Goal: Task Accomplishment & Management: Use online tool/utility

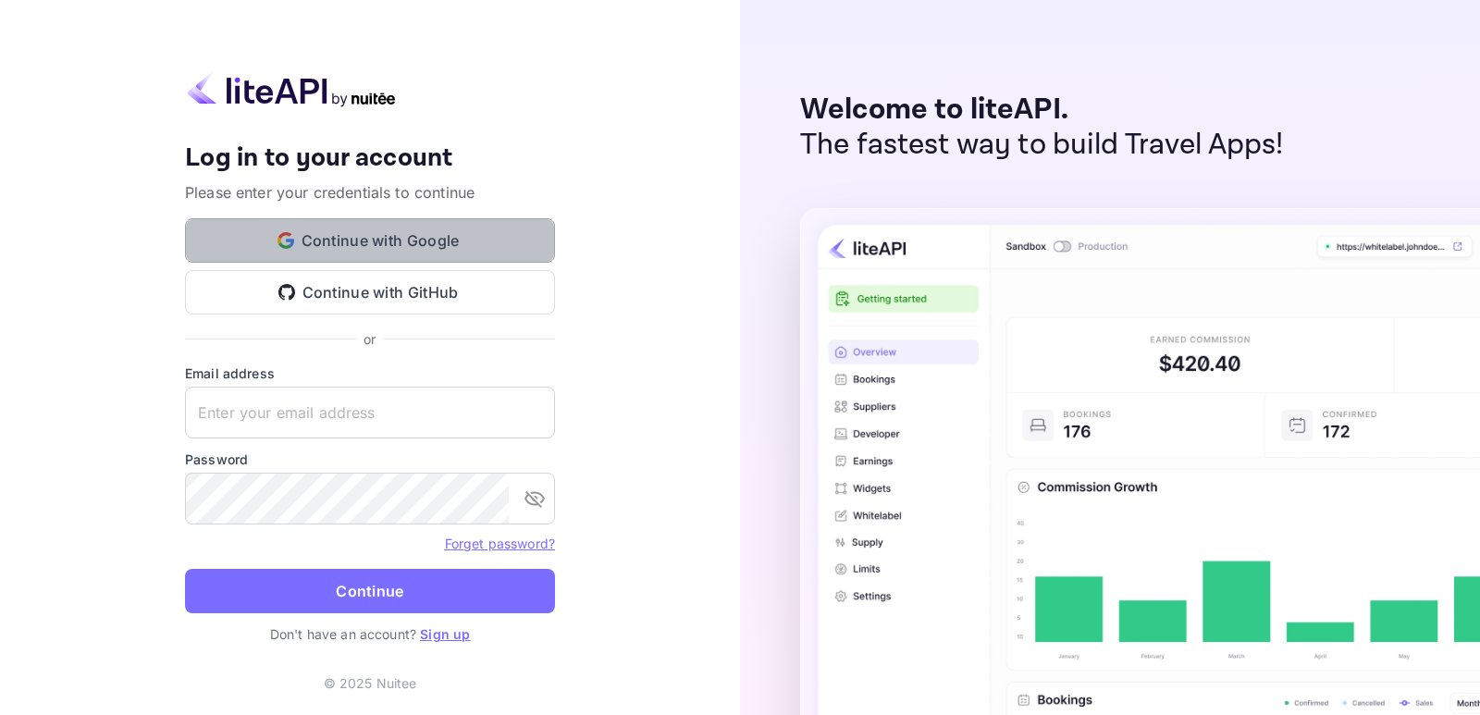
click at [360, 247] on button "Continue with Google" at bounding box center [370, 240] width 370 height 44
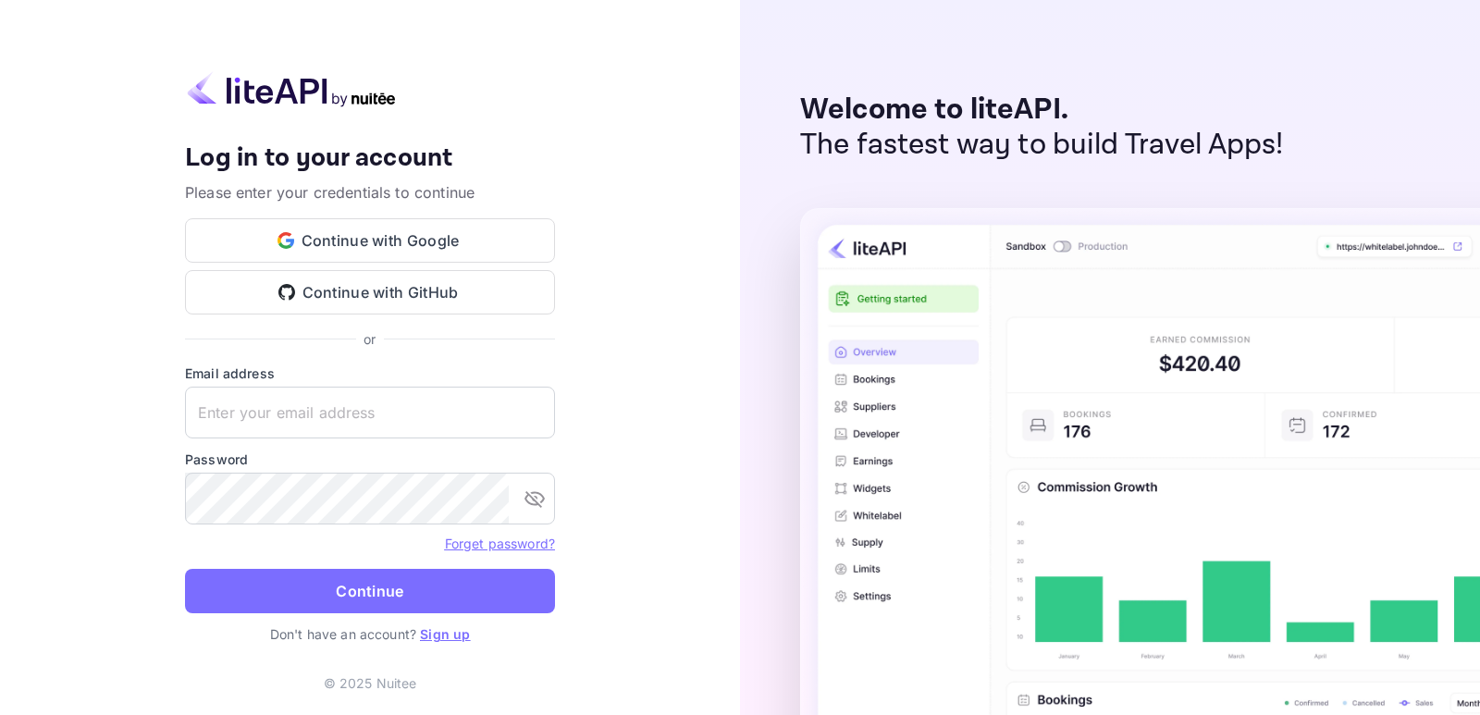
drag, startPoint x: 1381, startPoint y: 21, endPoint x: 1102, endPoint y: 430, distance: 495.3
click at [1381, 21] on div "Welcome to liteAPI. The fastest way to build Travel Apps!" at bounding box center [1110, 357] width 740 height 715
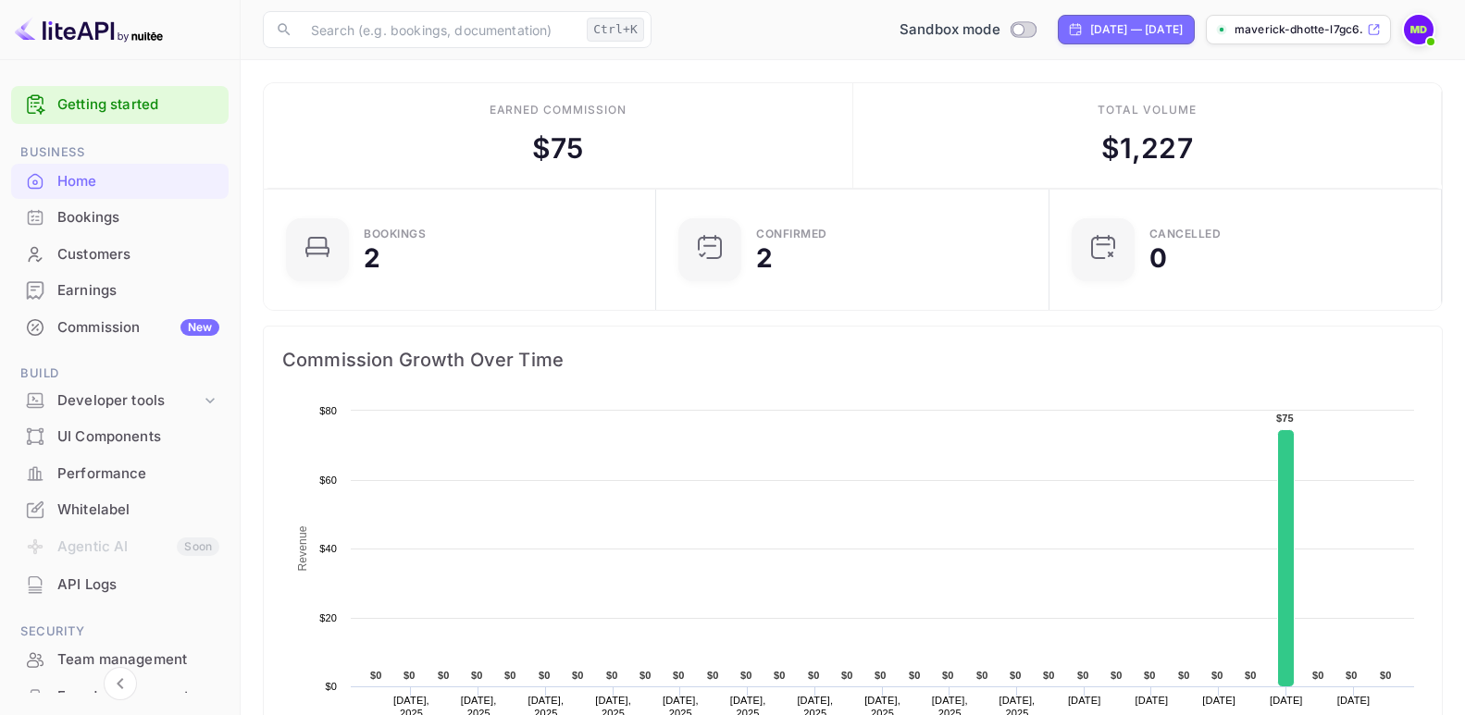
scroll to position [285, 366]
click at [91, 400] on div "Developer tools" at bounding box center [128, 400] width 143 height 21
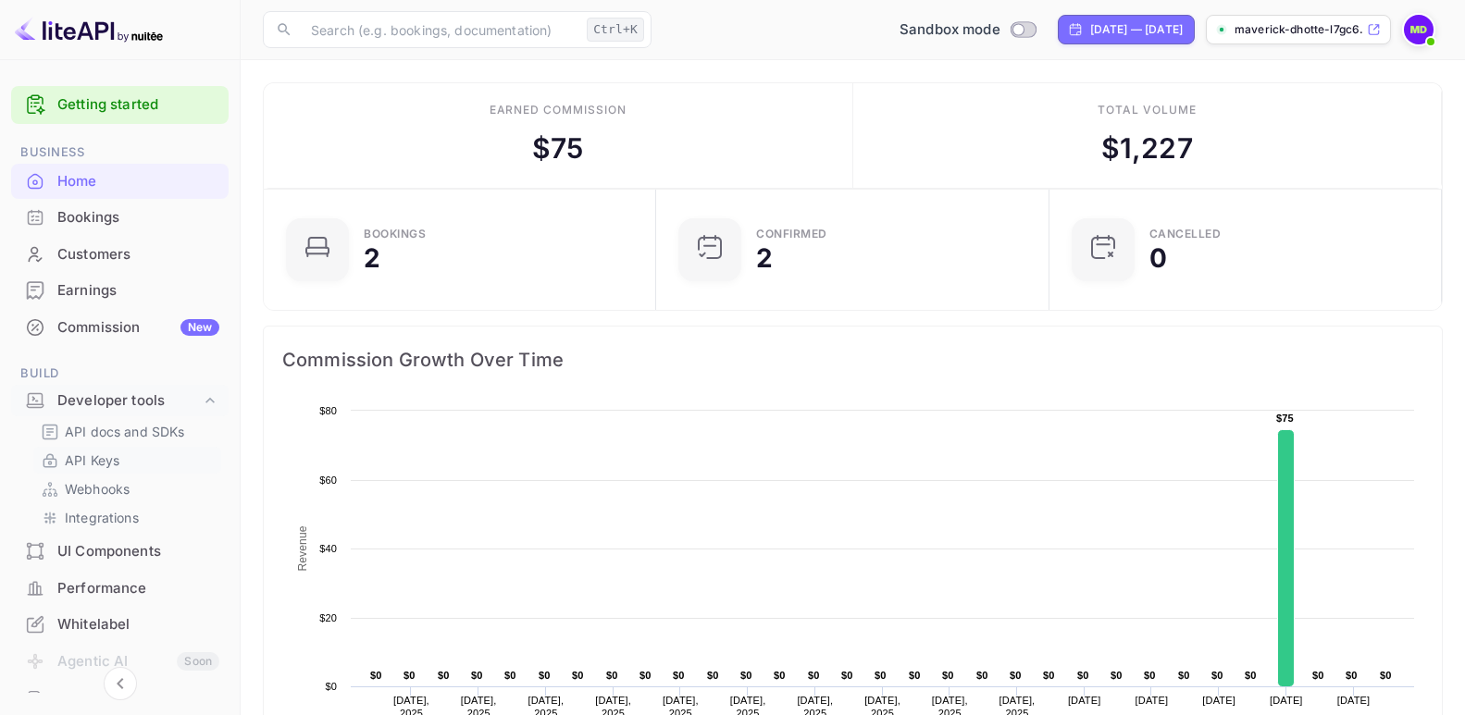
click at [82, 462] on p "API Keys" at bounding box center [92, 460] width 55 height 19
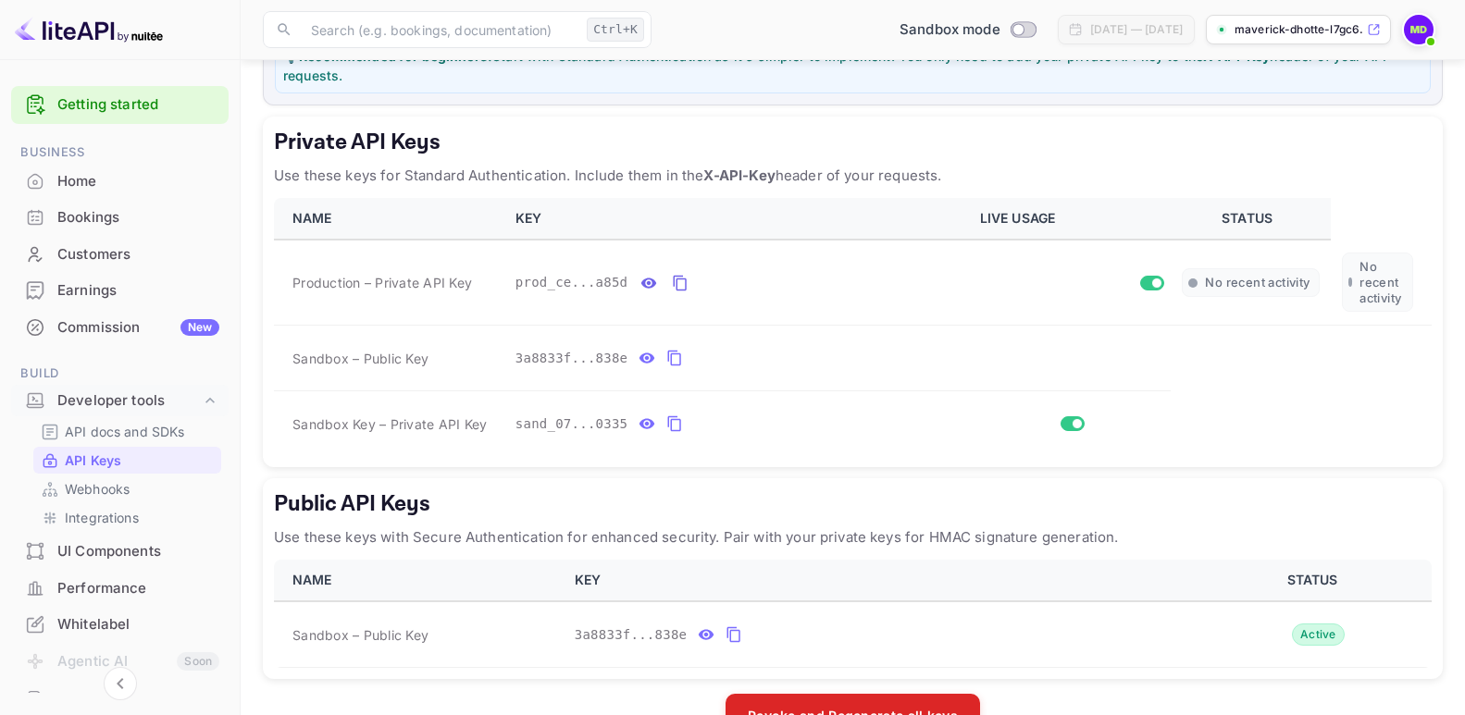
scroll to position [330, 0]
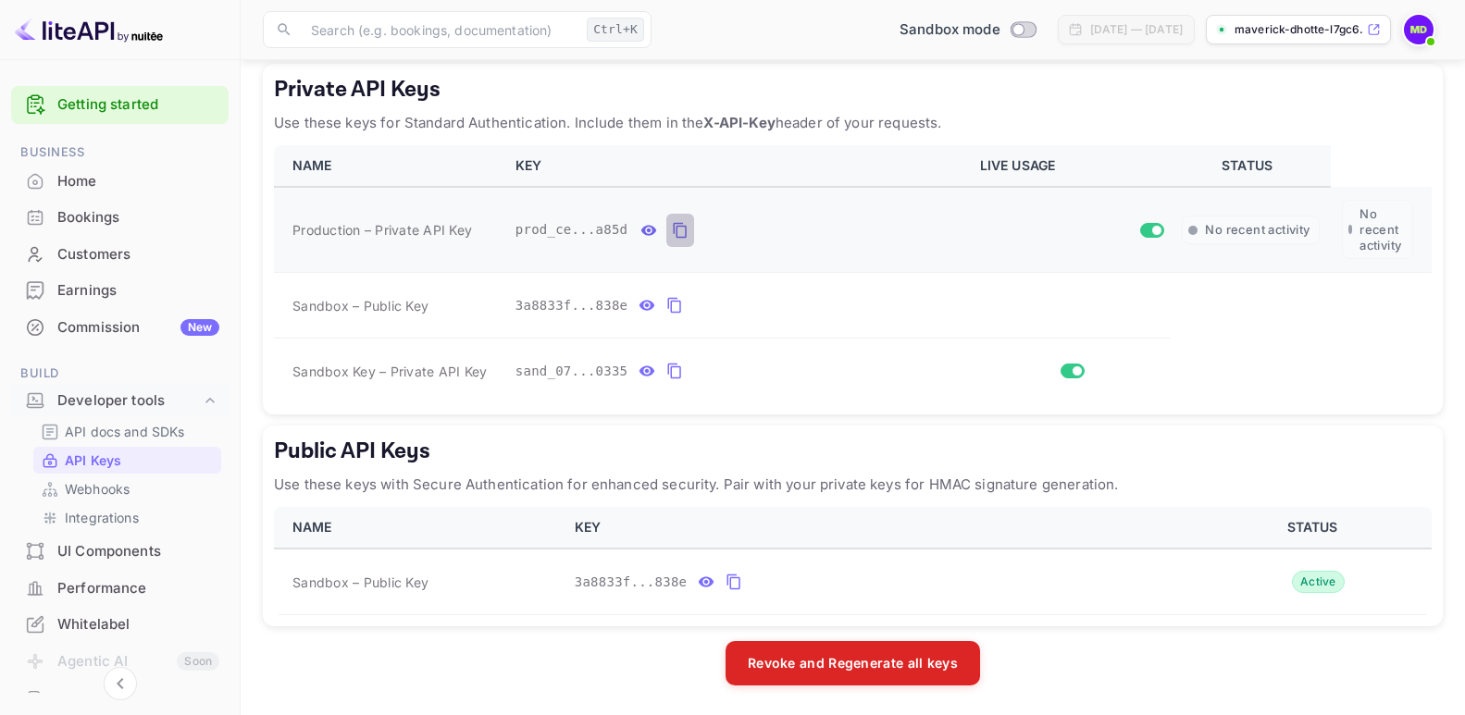
click at [674, 229] on icon "private api keys table" at bounding box center [680, 230] width 17 height 22
click at [666, 370] on icon "private api keys table" at bounding box center [674, 371] width 17 height 22
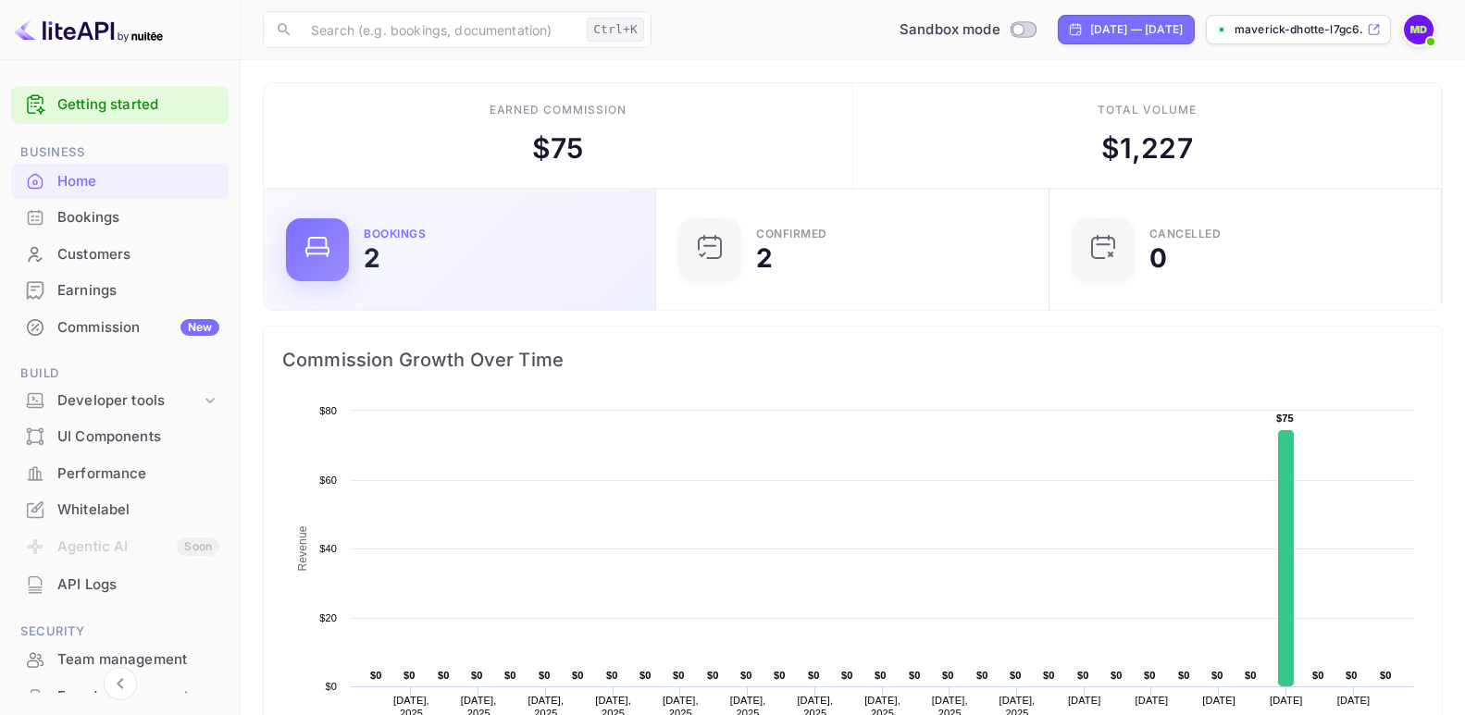
scroll to position [17, 17]
